Goal: Find specific page/section: Find specific page/section

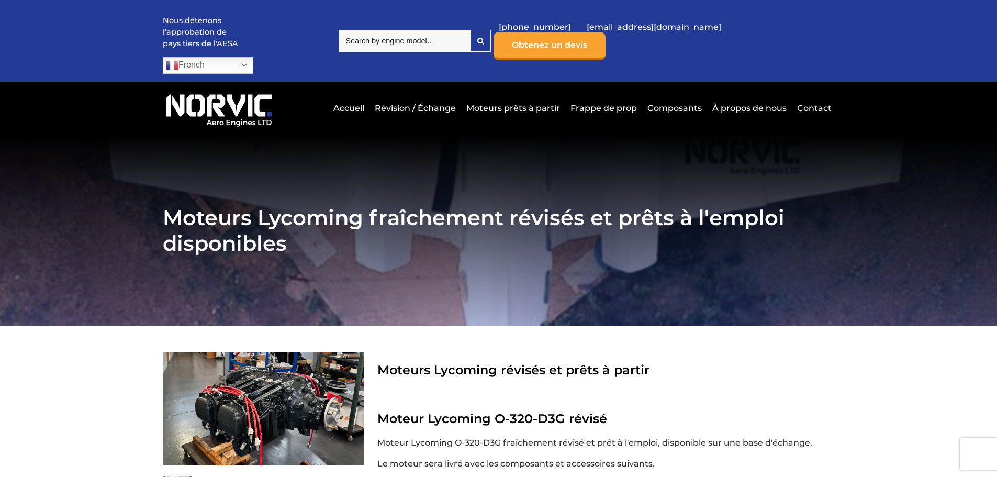
click at [421, 30] on input "search" at bounding box center [404, 41] width 131 height 22
drag, startPoint x: 409, startPoint y: 35, endPoint x: 342, endPoint y: 41, distance: 66.7
click at [342, 41] on div "Nous détenons l'approbation de pays tiers de l'AESA French Dutch English French…" at bounding box center [499, 41] width 672 height 82
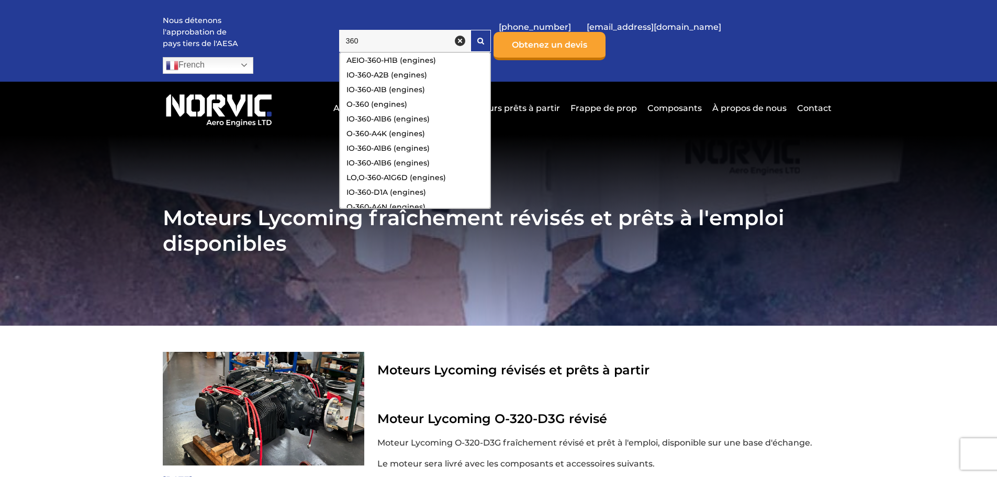
type input "360"
click at [540, 135] on section "Moteurs Lycoming fraîchement révisés et prêts à l'emploi disponibles" at bounding box center [498, 230] width 997 height 191
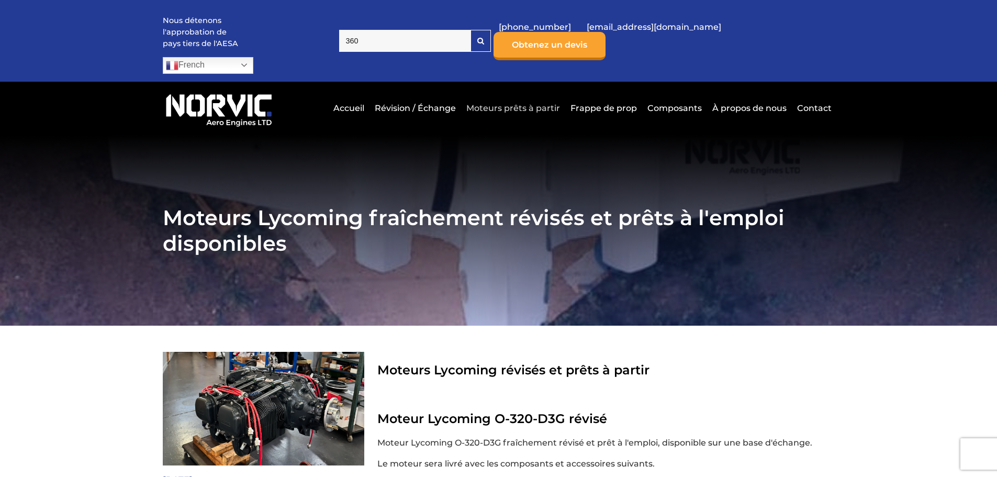
click at [530, 95] on link "Moteurs prêts à partir" at bounding box center [513, 108] width 99 height 26
